Goal: Information Seeking & Learning: Learn about a topic

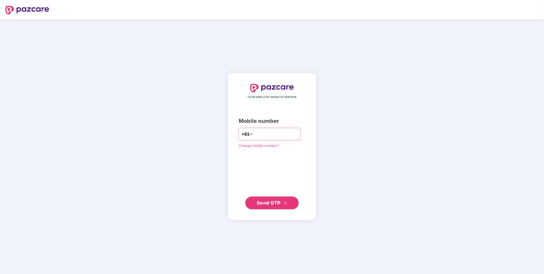
type input "**********"
click at [245, 196] on button "Send OTP" at bounding box center [271, 202] width 53 height 13
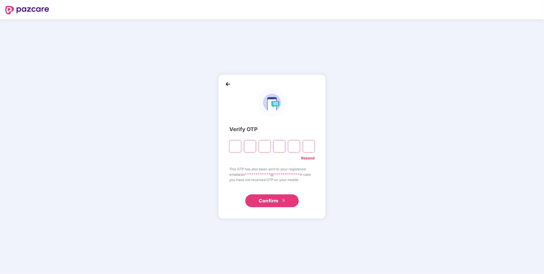
type input "*"
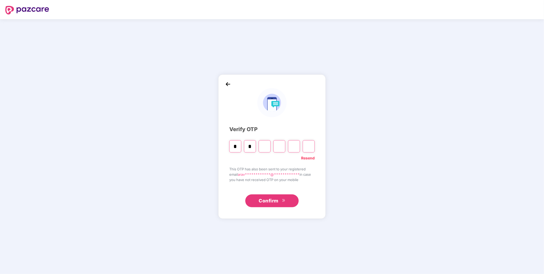
type input "*"
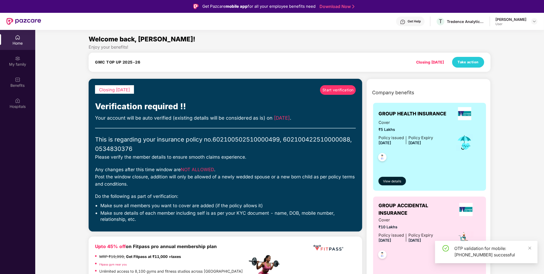
click at [328, 92] on span "Start verification" at bounding box center [337, 90] width 31 height 6
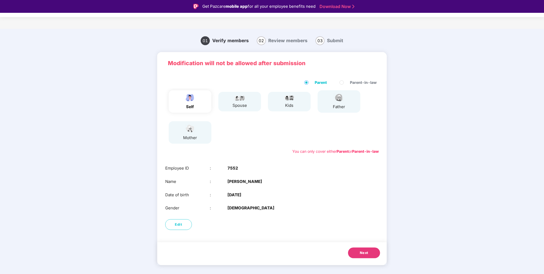
click at [181, 101] on div "self" at bounding box center [190, 101] width 43 height 22
click at [359, 254] on button "Next" at bounding box center [364, 252] width 32 height 11
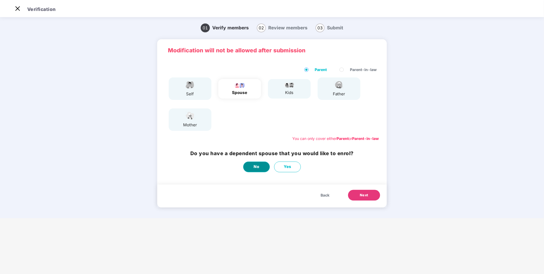
click at [263, 167] on button "No" at bounding box center [256, 166] width 27 height 11
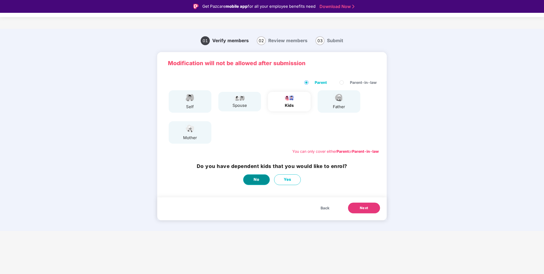
click at [255, 179] on span "No" at bounding box center [257, 179] width 6 height 6
click at [258, 180] on span "No" at bounding box center [257, 179] width 6 height 6
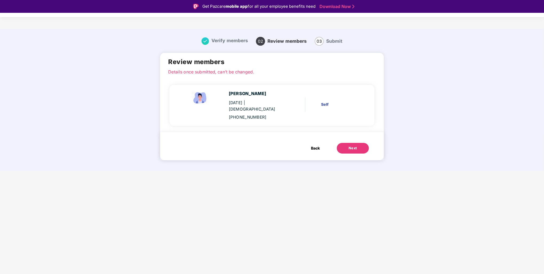
click at [355, 146] on div "Next" at bounding box center [352, 147] width 9 height 5
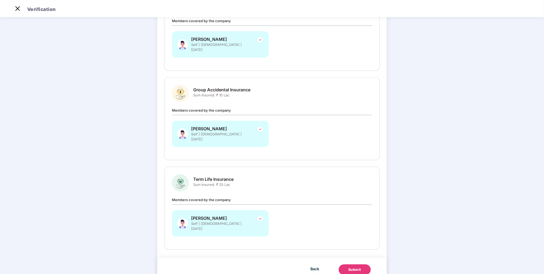
scroll to position [95, 0]
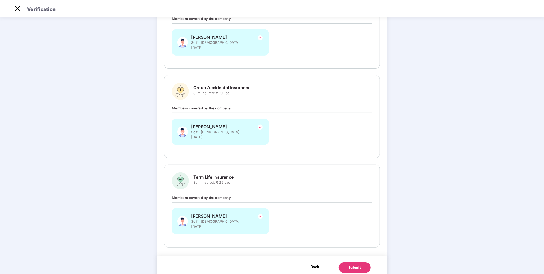
click at [308, 262] on button "Back" at bounding box center [315, 266] width 17 height 9
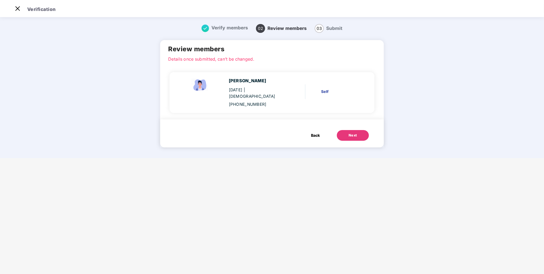
scroll to position [0, 0]
click at [318, 134] on span "Back" at bounding box center [315, 135] width 9 height 6
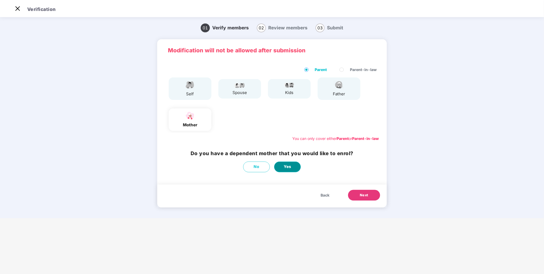
click at [284, 168] on span "Yes" at bounding box center [287, 167] width 7 height 6
select select "******"
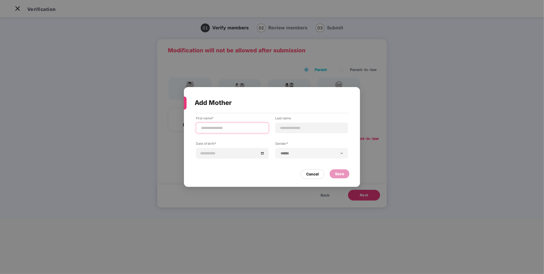
click at [216, 128] on input at bounding box center [232, 128] width 64 height 6
type input "**********"
click at [317, 176] on div "Cancel" at bounding box center [312, 174] width 13 height 6
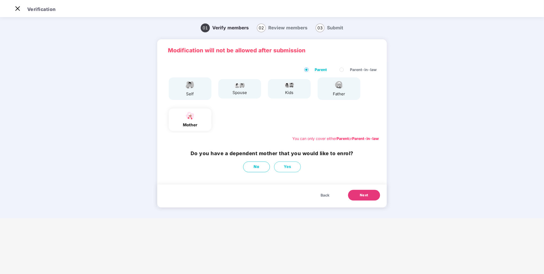
click at [284, 186] on div "Back Next" at bounding box center [271, 195] width 229 height 23
click at [293, 171] on button "Yes" at bounding box center [287, 166] width 27 height 11
select select "******"
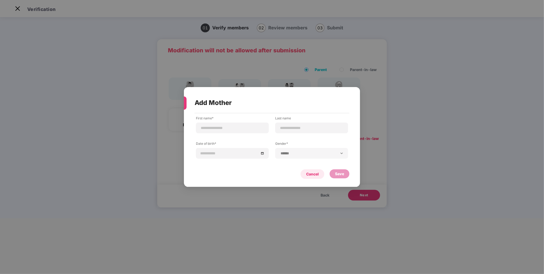
click at [312, 176] on div "Cancel" at bounding box center [312, 174] width 13 height 6
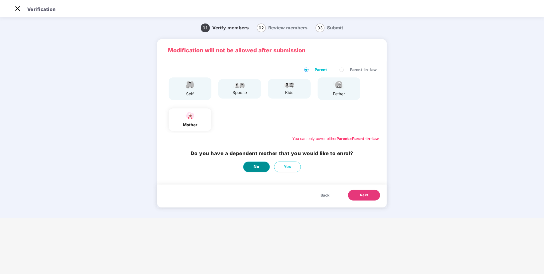
click at [254, 163] on button "No" at bounding box center [256, 166] width 27 height 11
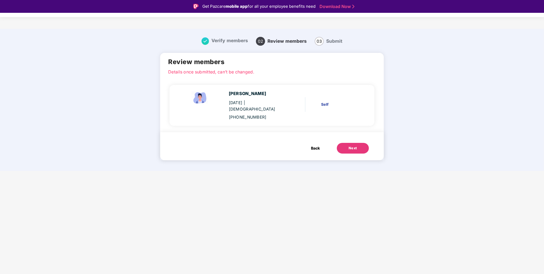
click at [359, 150] on button "Next" at bounding box center [353, 148] width 32 height 11
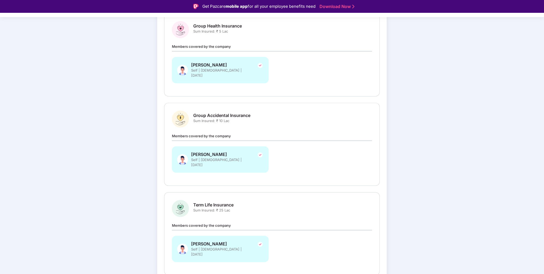
scroll to position [95, 0]
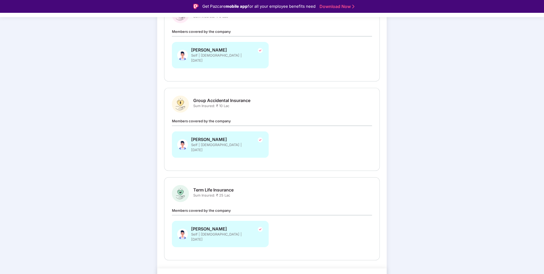
click at [316, 273] on span "Back" at bounding box center [315, 279] width 9 height 7
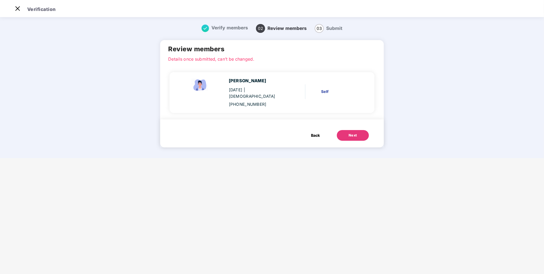
scroll to position [0, 0]
click at [311, 132] on button "Back" at bounding box center [314, 135] width 19 height 11
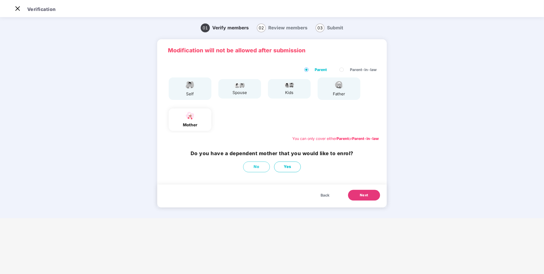
click at [243, 93] on div "spouse" at bounding box center [239, 92] width 14 height 6
click at [325, 197] on span "Back" at bounding box center [324, 195] width 9 height 6
click at [279, 166] on button "Yes" at bounding box center [287, 166] width 27 height 11
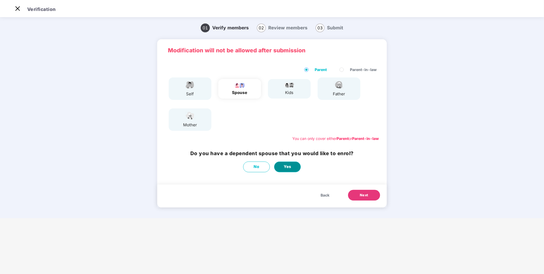
select select "******"
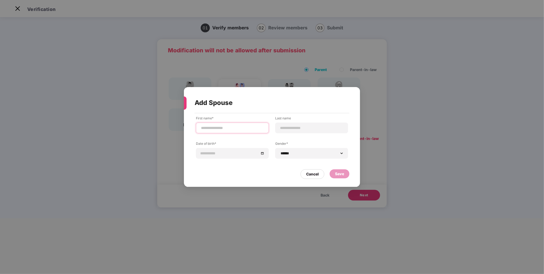
click at [216, 129] on input at bounding box center [232, 128] width 64 height 6
click at [310, 176] on div "Cancel" at bounding box center [312, 174] width 13 height 6
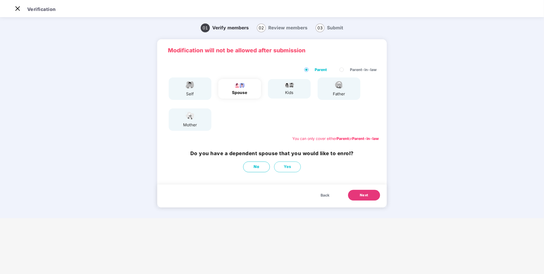
click at [272, 230] on main "Verification 01 Verify members 02 Review members 03 Submit Modification will no…" at bounding box center [272, 137] width 544 height 274
click at [17, 11] on img at bounding box center [17, 8] width 9 height 9
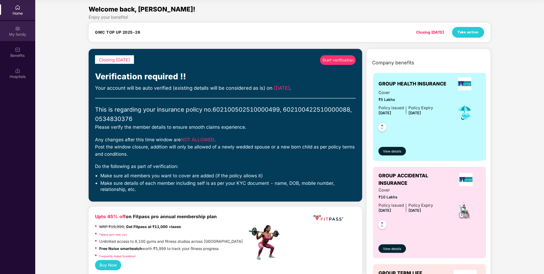
click at [17, 34] on div "My family" at bounding box center [17, 34] width 35 height 5
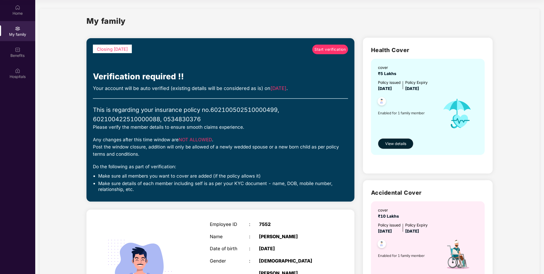
click at [391, 150] on div "cover ₹5 Lakhs Policy issued [DATE] Policy Expiry [DATE] Enabled for 1 family m…" at bounding box center [428, 107] width 114 height 96
click at [392, 145] on span "View details" at bounding box center [395, 144] width 21 height 6
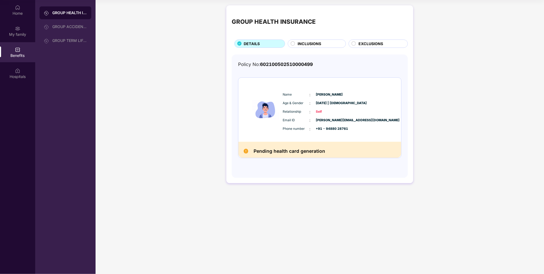
click at [324, 47] on div "INCLUSIONS" at bounding box center [319, 44] width 48 height 7
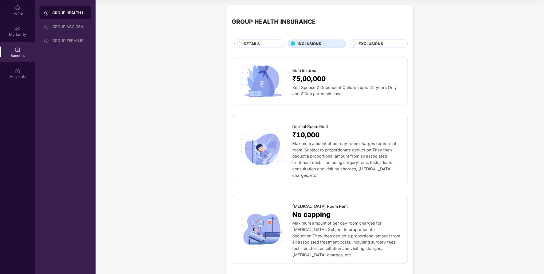
click at [324, 45] on div "INCLUSIONS" at bounding box center [319, 44] width 48 height 7
click at [374, 42] on span "EXCLUSIONS" at bounding box center [371, 44] width 25 height 6
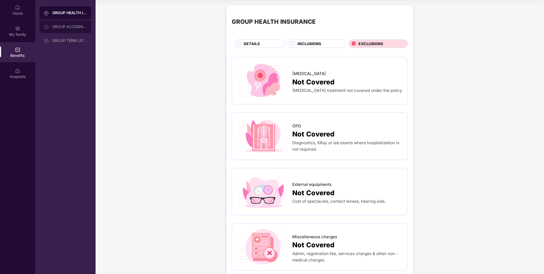
click at [80, 26] on div "GROUP ACCIDENTAL INSURANCE" at bounding box center [69, 27] width 35 height 4
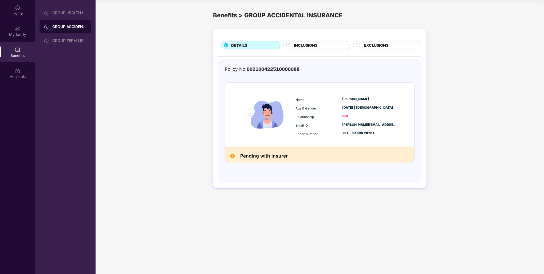
click at [299, 50] on div "DETAILS INCLUSIONS EXCLUSIONS Policy No: 602100422510000088 Name : [PERSON_NAME…" at bounding box center [319, 108] width 213 height 158
click at [309, 46] on span "INCLUSIONS" at bounding box center [305, 45] width 23 height 6
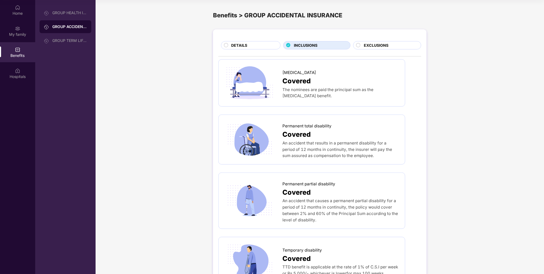
click at [260, 47] on div "DETAILS" at bounding box center [252, 45] width 49 height 7
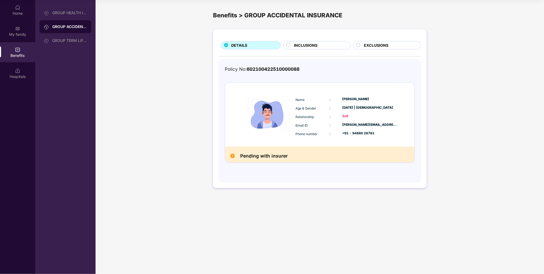
click at [299, 45] on span "INCLUSIONS" at bounding box center [305, 45] width 23 height 6
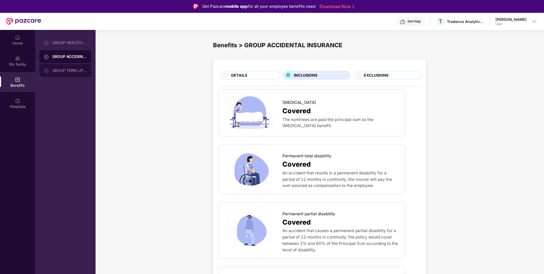
click at [78, 70] on div "GROUP TERM LIFE INSURANCE" at bounding box center [69, 70] width 35 height 4
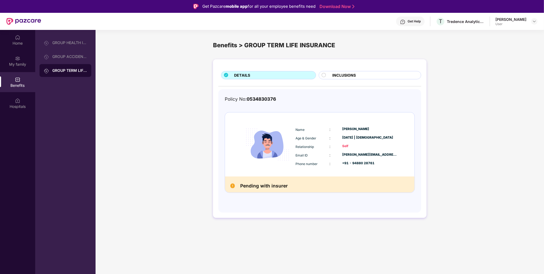
click at [349, 77] on span "INCLUSIONS" at bounding box center [343, 75] width 23 height 6
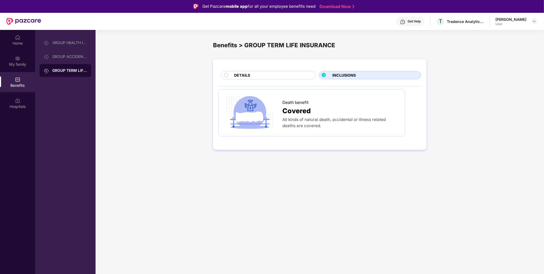
click at [254, 72] on div "DETAILS" at bounding box center [272, 75] width 82 height 7
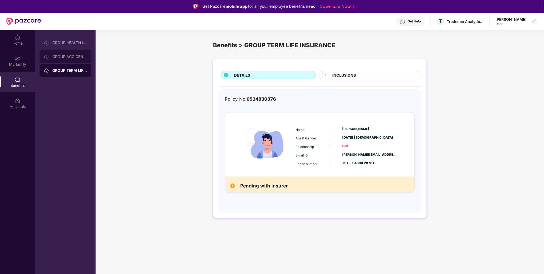
click at [59, 53] on div "GROUP ACCIDENTAL INSURANCE" at bounding box center [65, 56] width 52 height 13
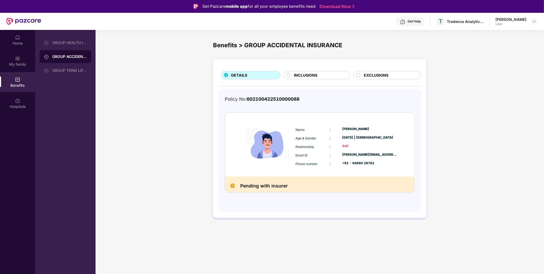
click at [364, 73] on span "EXCLUSIONS" at bounding box center [376, 75] width 25 height 6
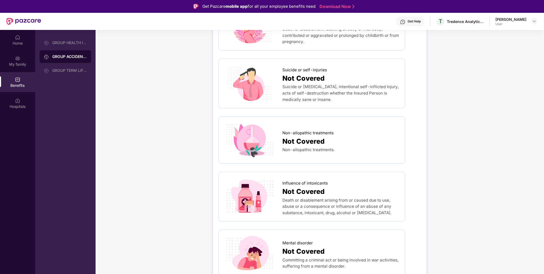
scroll to position [240, 0]
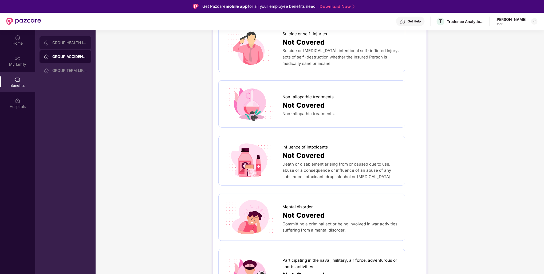
click at [61, 41] on div "GROUP HEALTH INSURANCE" at bounding box center [69, 43] width 35 height 4
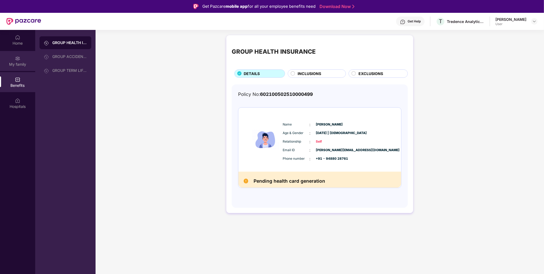
click at [21, 65] on div "My family" at bounding box center [17, 64] width 35 height 5
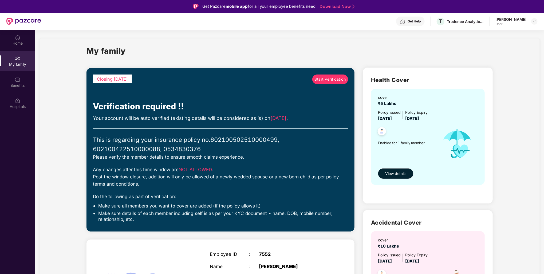
click at [22, 54] on div "My family" at bounding box center [17, 61] width 35 height 20
